Goal: Check status

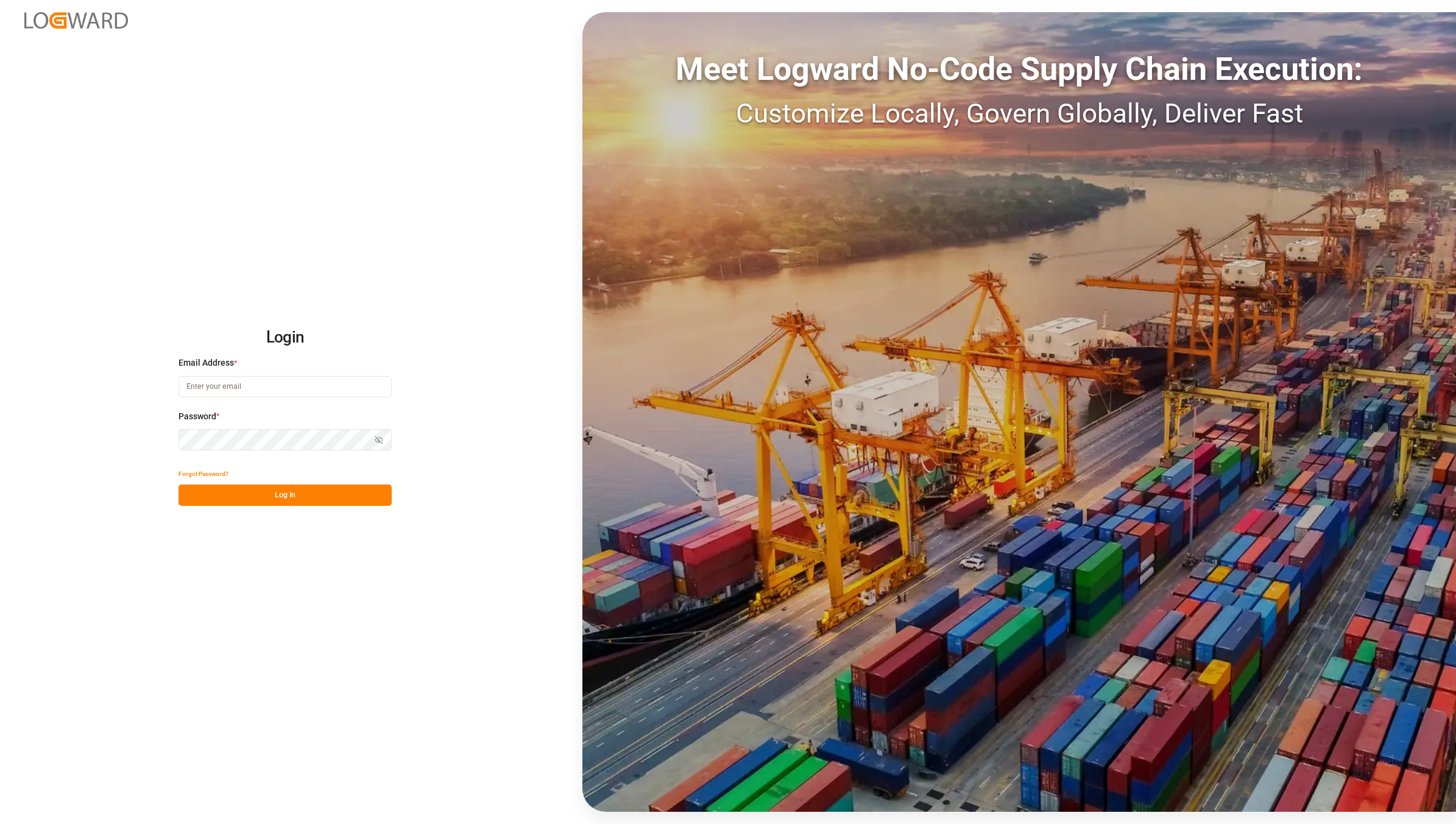
type input "[EMAIL_ADDRESS][DOMAIN_NAME]"
click at [262, 495] on button "Log In" at bounding box center [286, 495] width 214 height 22
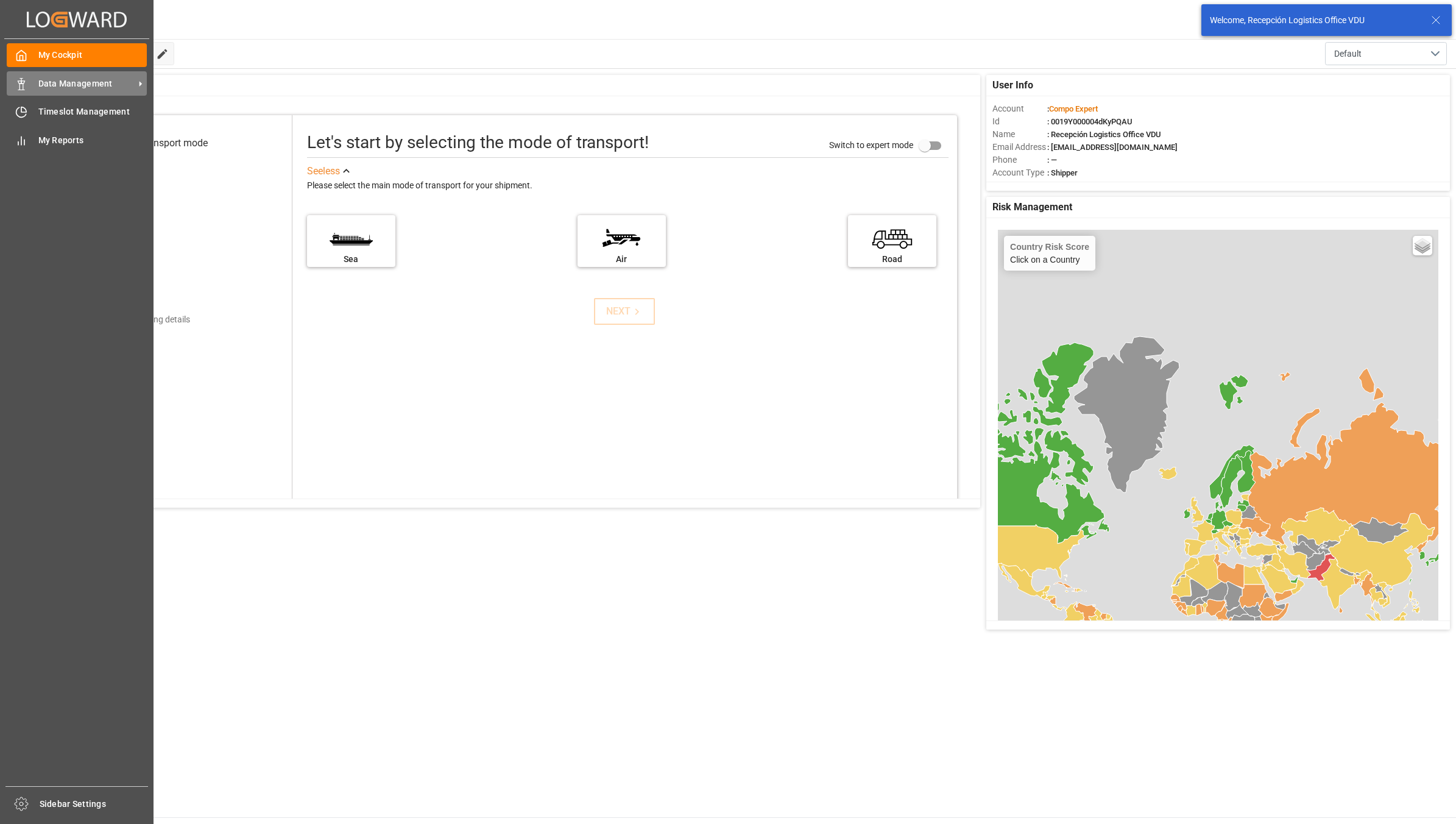
click at [29, 83] on div "Data Management Data Management" at bounding box center [77, 83] width 140 height 24
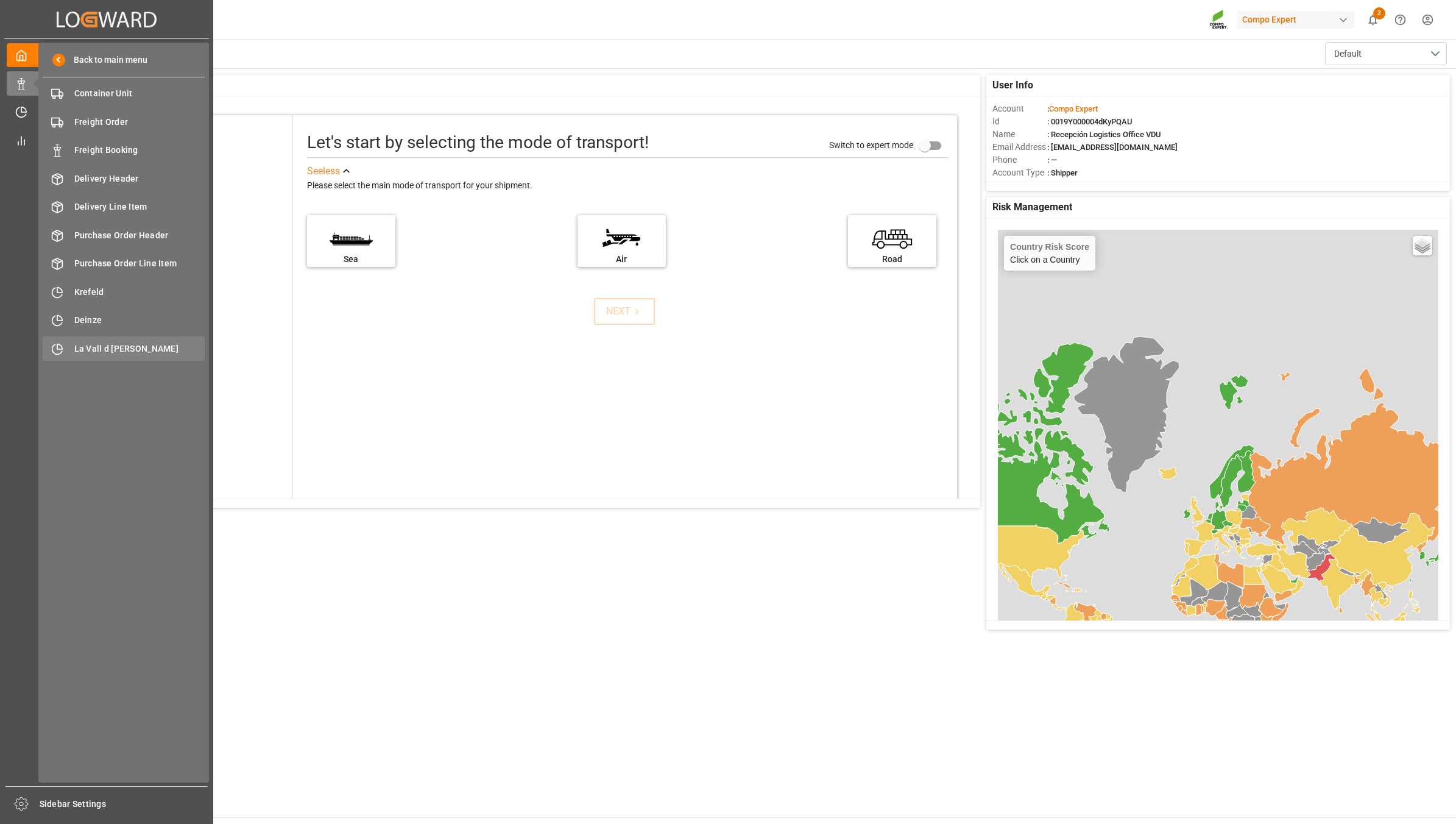
click at [155, 351] on span "La Vall d [PERSON_NAME]" at bounding box center [140, 349] width 131 height 13
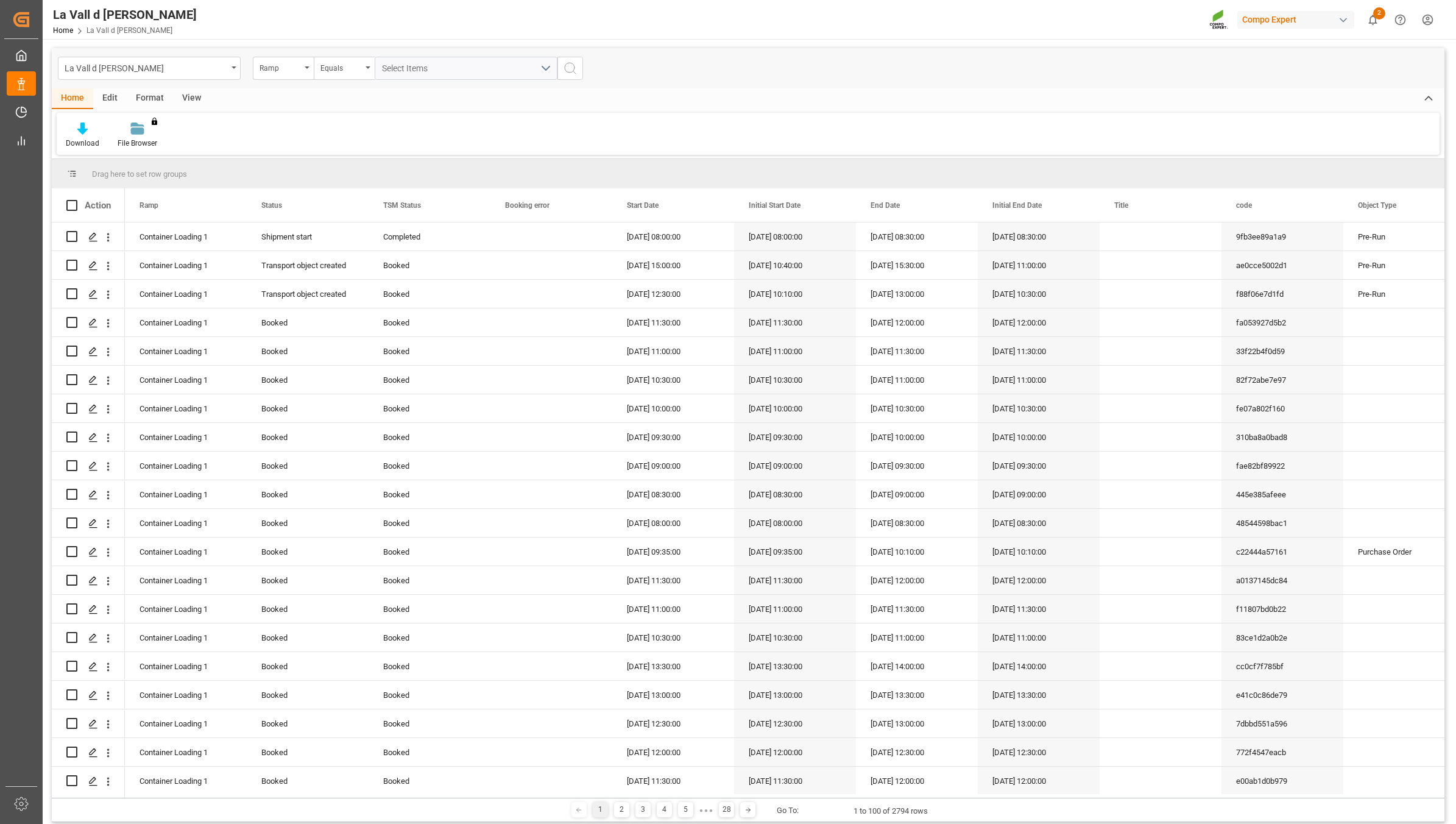
click at [192, 95] on div "View" at bounding box center [191, 99] width 37 height 21
click at [140, 132] on icon at bounding box center [138, 128] width 12 height 12
click at [168, 172] on div "VDU Overview Carretileros" at bounding box center [171, 172] width 107 height 13
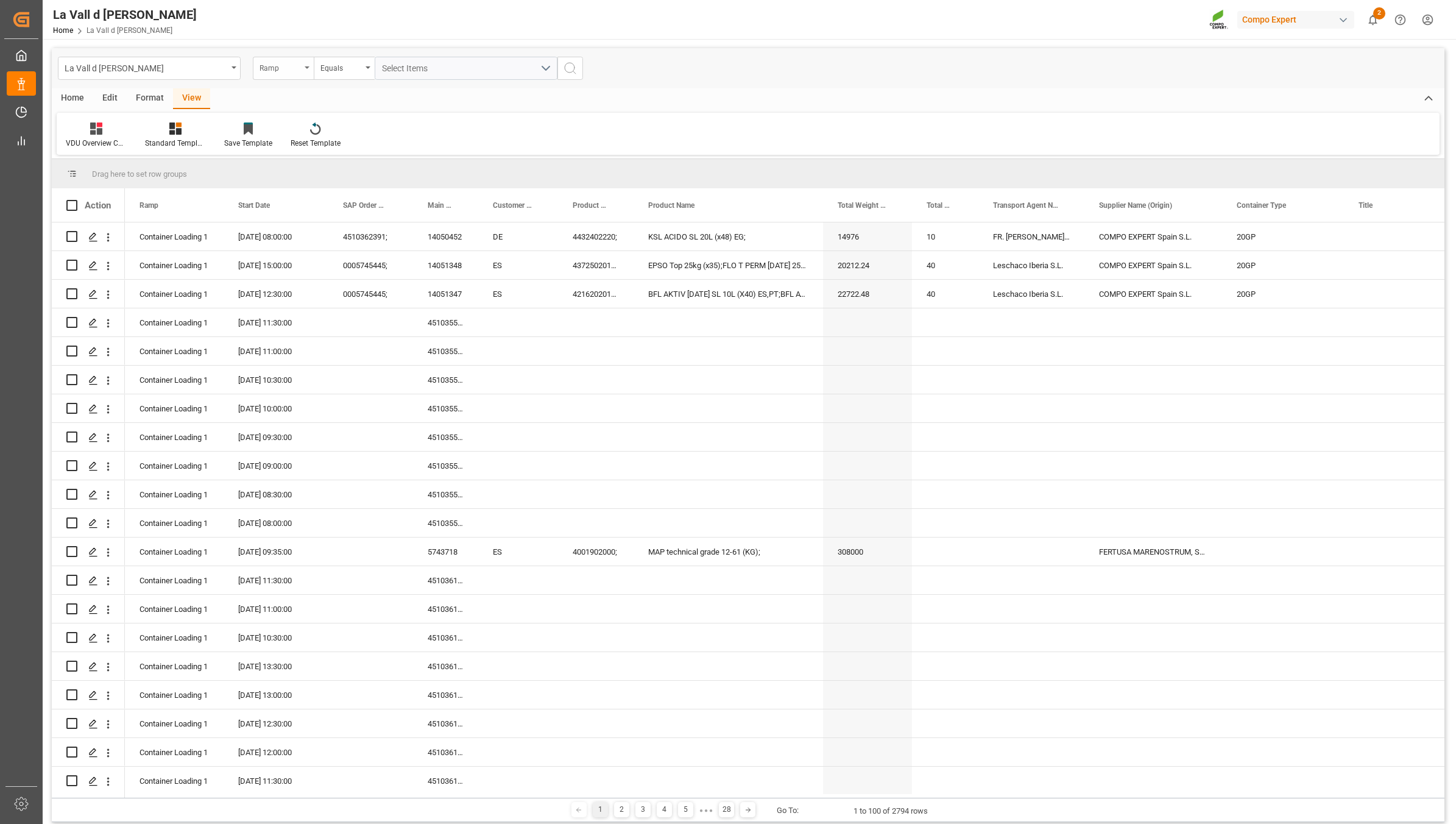
click at [267, 69] on div "Ramp" at bounding box center [280, 66] width 41 height 14
click at [272, 232] on div "Start Date" at bounding box center [344, 227] width 181 height 26
click at [325, 68] on div "Equals" at bounding box center [341, 66] width 41 height 14
click at [341, 232] on div "In range" at bounding box center [405, 227] width 181 height 26
click at [415, 66] on input "text" at bounding box center [420, 68] width 92 height 23
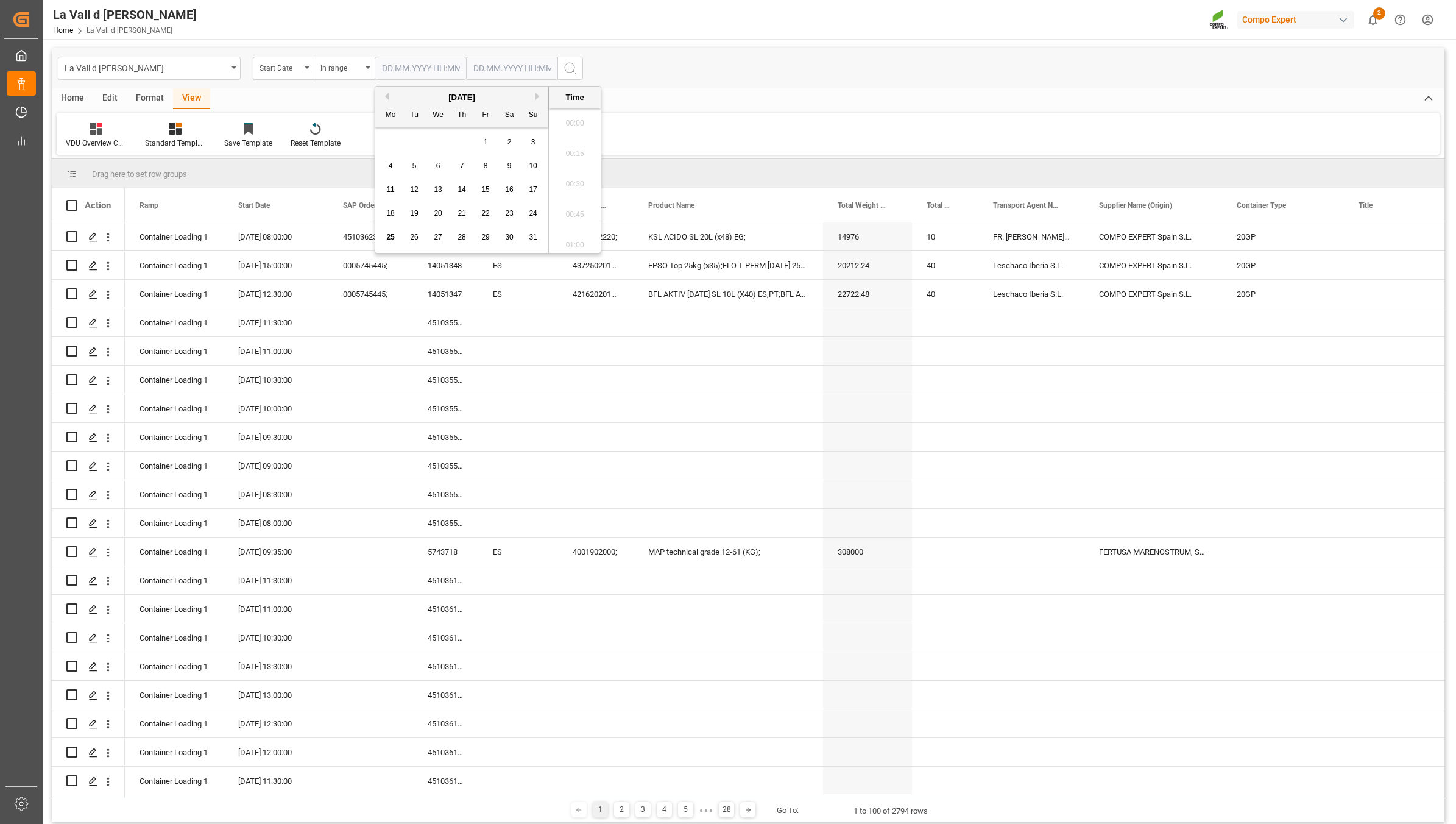
scroll to position [1710, 0]
click at [413, 235] on span "26" at bounding box center [414, 236] width 8 height 9
type input "[DATE] 00:00"
click at [483, 66] on input "text" at bounding box center [512, 68] width 92 height 23
click at [510, 239] on span "26" at bounding box center [506, 236] width 8 height 9
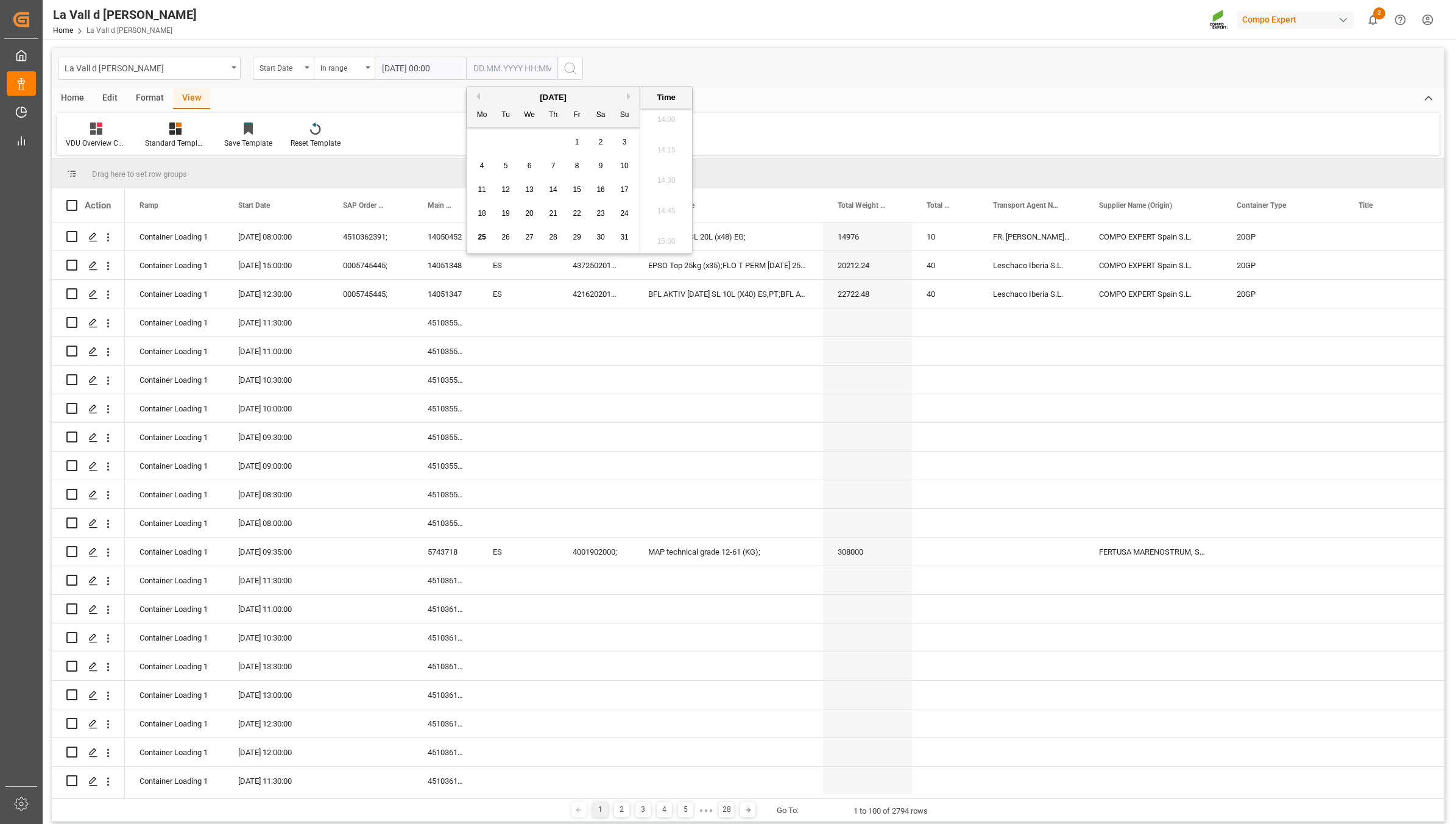
type input "[DATE] 00:00"
click at [573, 71] on circle "search button" at bounding box center [569, 67] width 10 height 10
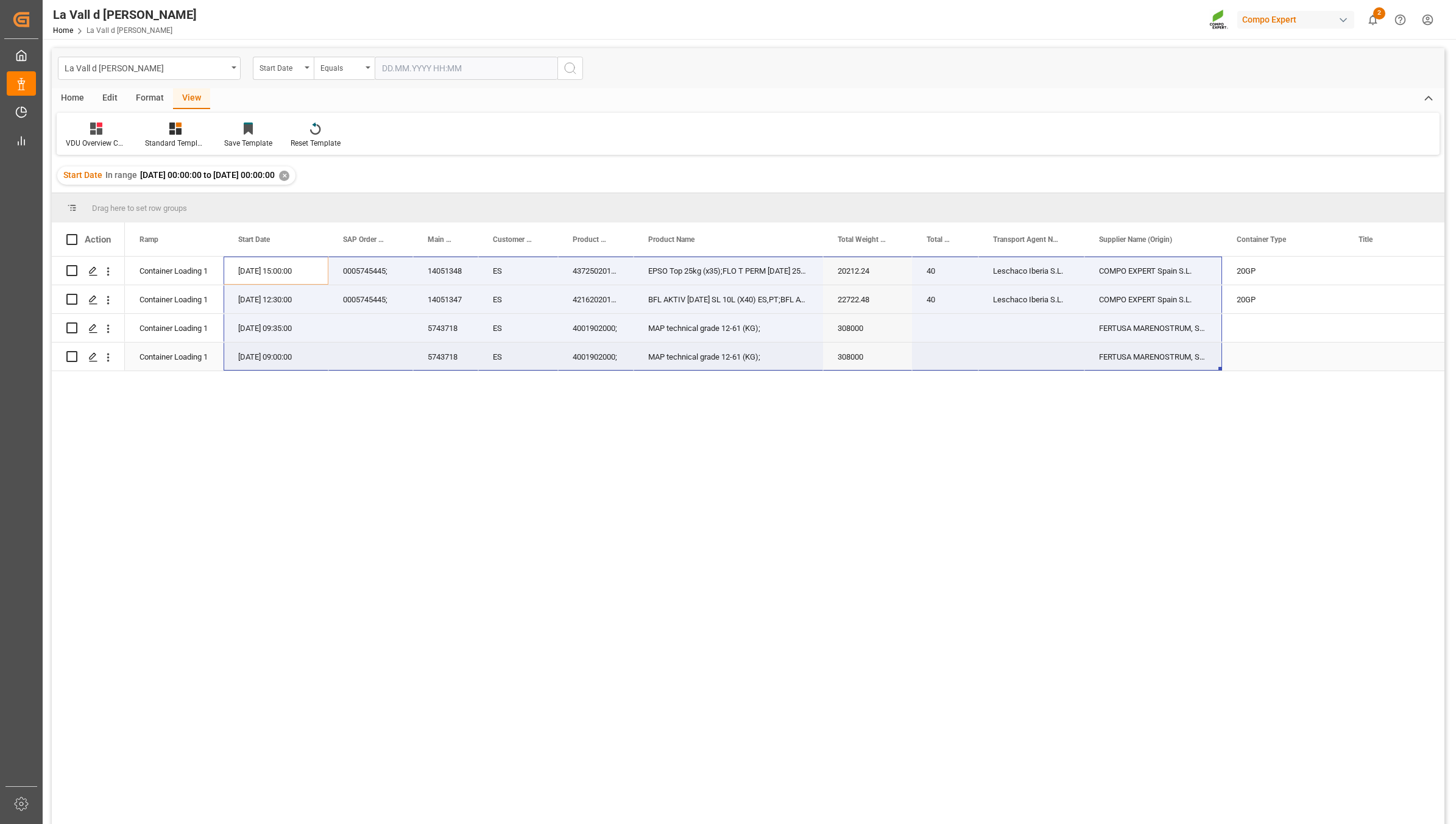
drag, startPoint x: 253, startPoint y: 275, endPoint x: 1197, endPoint y: 363, distance: 948.1
click at [1049, 375] on span "Copy" at bounding box center [1083, 374] width 95 height 23
